Goal: Task Accomplishment & Management: Manage account settings

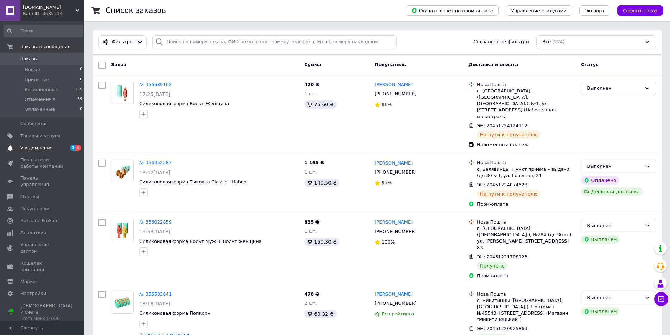
click at [40, 148] on span "Уведомления" at bounding box center [36, 148] width 32 height 6
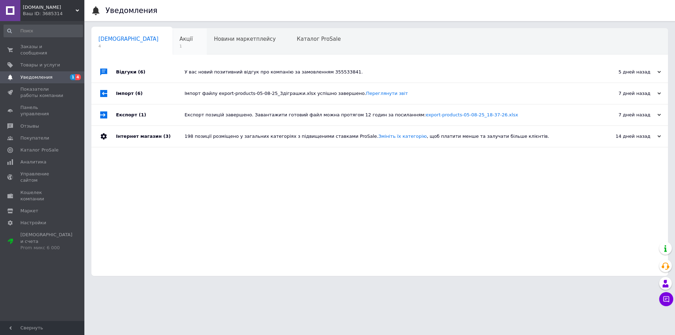
click at [180, 38] on span "Акції" at bounding box center [186, 39] width 13 height 6
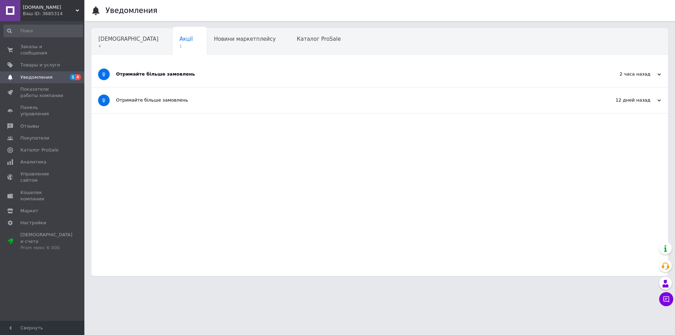
click at [628, 72] on div "2 часа назад" at bounding box center [626, 74] width 70 height 6
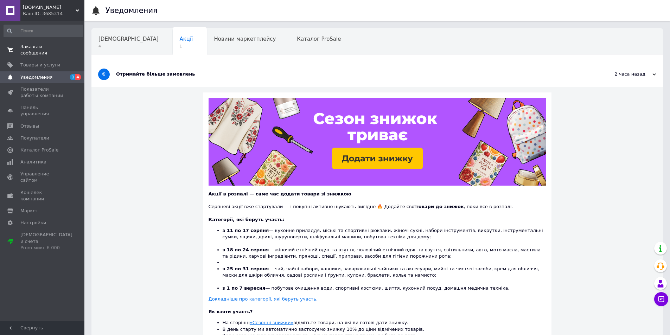
click at [64, 43] on link "Заказы и сообщения 0 0" at bounding box center [43, 50] width 87 height 18
